Goal: Check status: Check status

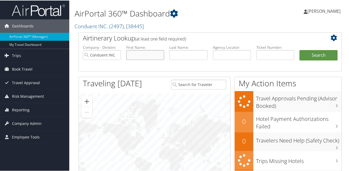
click at [146, 54] on input "text" at bounding box center [145, 54] width 38 height 10
type input "Mark"
type input "Mcginn"
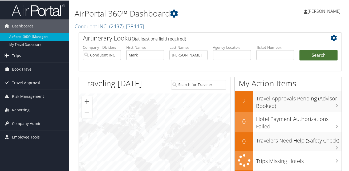
drag, startPoint x: 311, startPoint y: 52, endPoint x: 310, endPoint y: 57, distance: 5.4
click at [312, 52] on button "Search" at bounding box center [318, 54] width 38 height 11
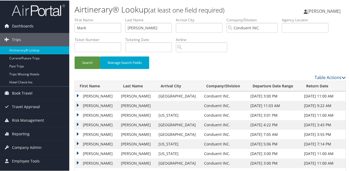
click at [76, 113] on td "MARK CHANDLER" at bounding box center [96, 115] width 43 height 10
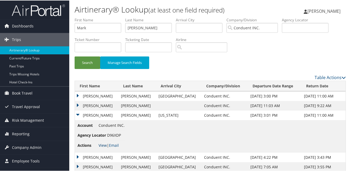
click at [102, 145] on link "View" at bounding box center [102, 144] width 8 height 5
click at [77, 104] on td "MARK CHANDLER" at bounding box center [96, 105] width 43 height 10
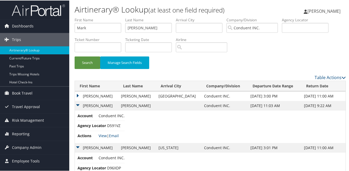
click at [77, 93] on td "MARK CHANDLER" at bounding box center [96, 96] width 43 height 10
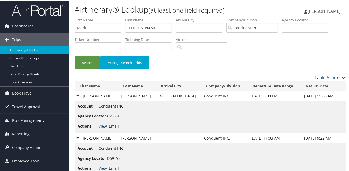
click at [101, 123] on link "View" at bounding box center [102, 125] width 8 height 5
click at [78, 95] on td "MARK CHANDLER" at bounding box center [96, 96] width 43 height 10
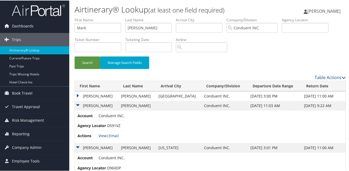
click at [78, 95] on td "MARK CHANDLER" at bounding box center [96, 96] width 43 height 10
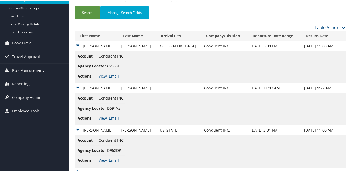
scroll to position [106, 0]
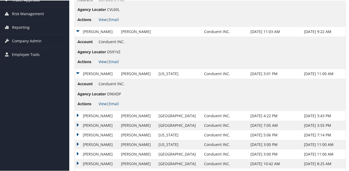
click at [103, 61] on link "View" at bounding box center [102, 61] width 8 height 5
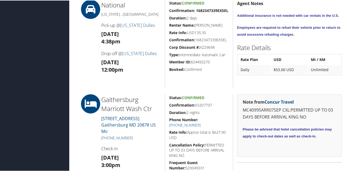
scroll to position [346, 0]
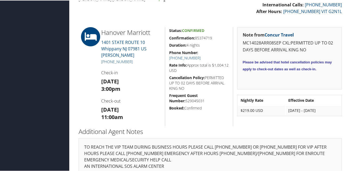
scroll to position [239, 0]
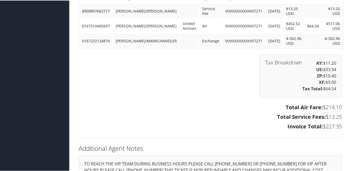
scroll to position [239, 0]
